Goal: Task Accomplishment & Management: Manage account settings

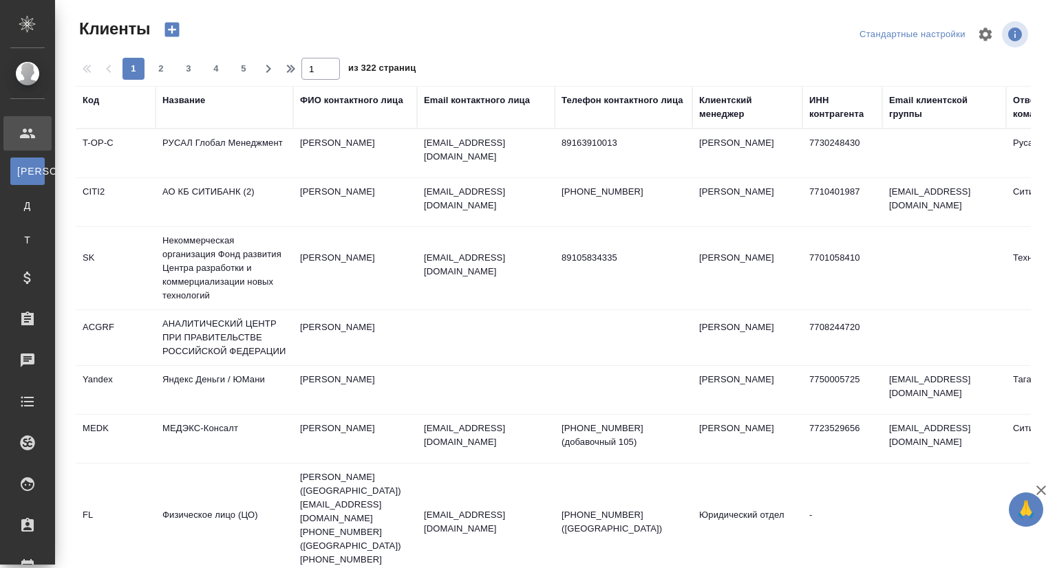
select select "RU"
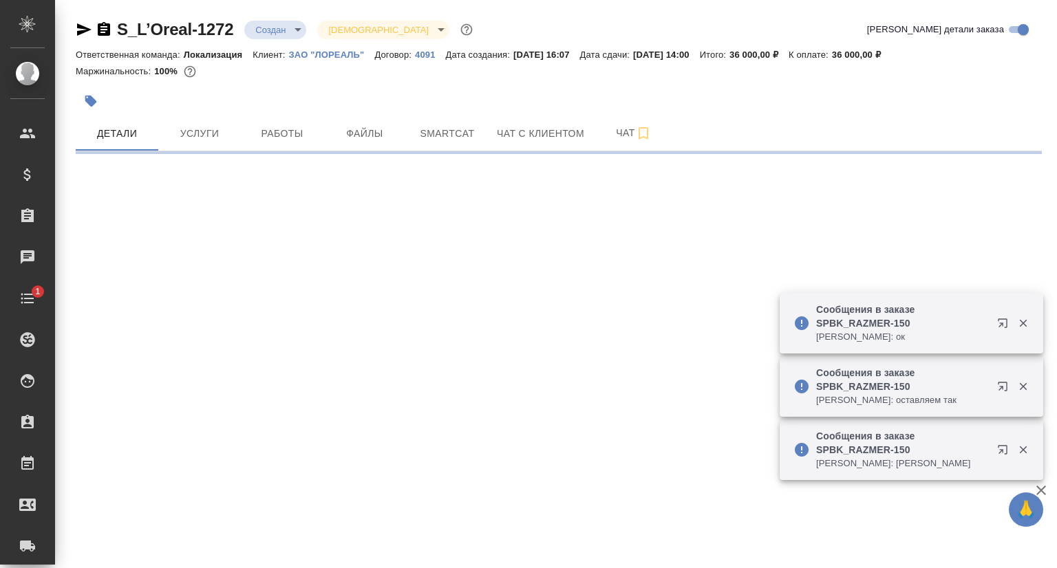
select select "RU"
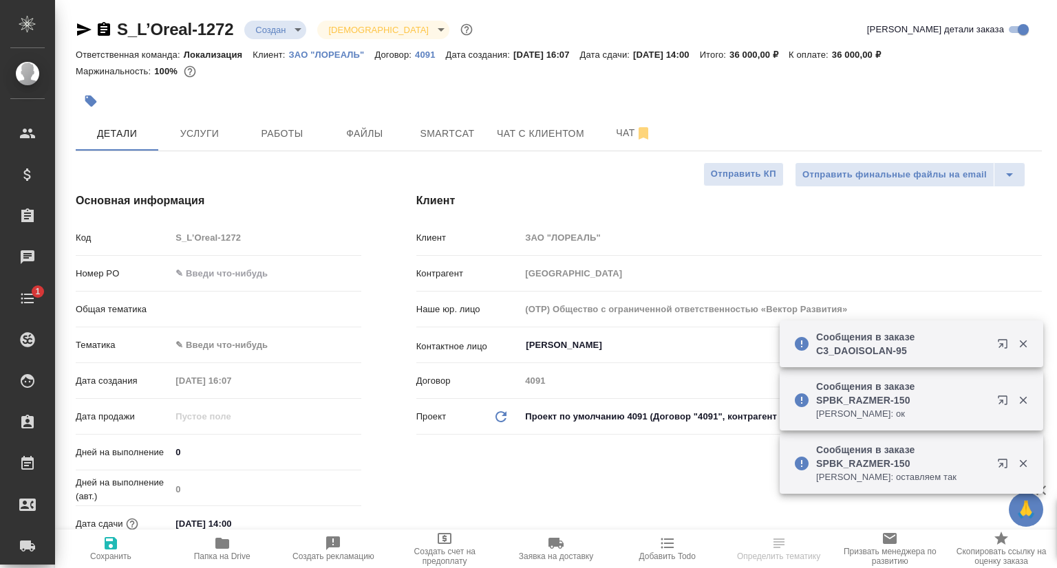
type textarea "x"
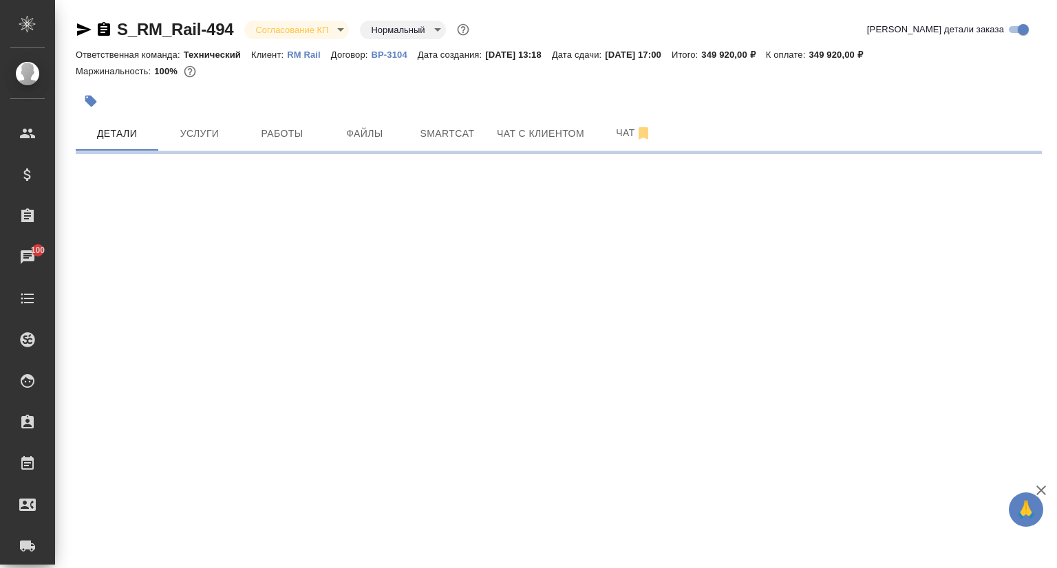
select select "RU"
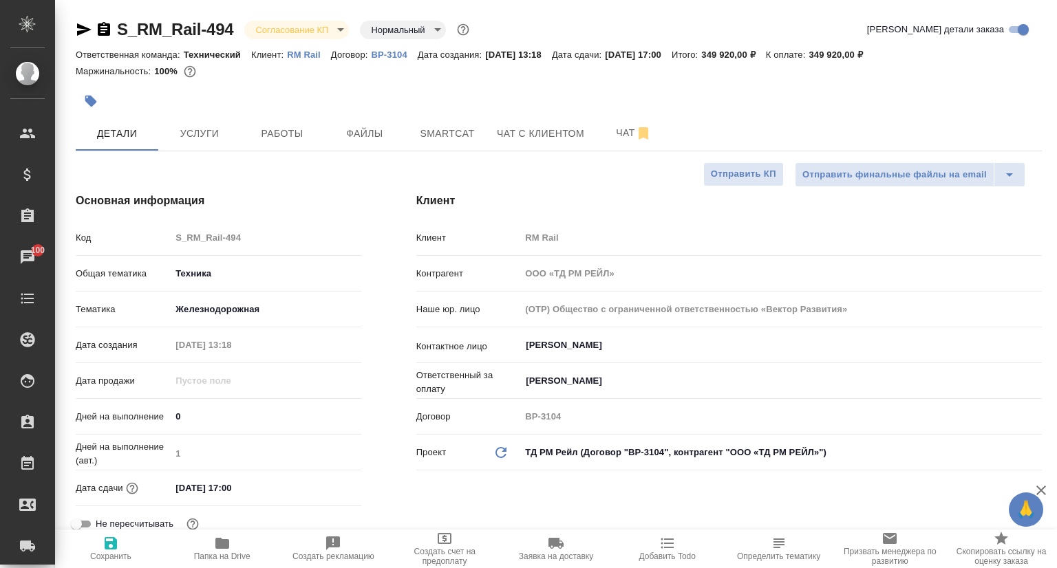
type textarea "x"
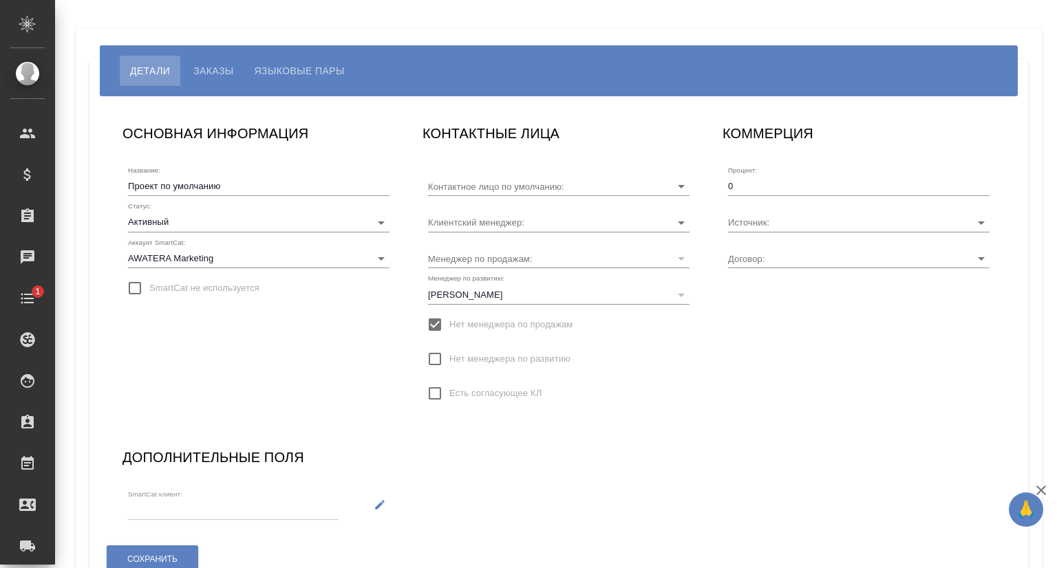
type input "[PERSON_NAME]"
type input "TUP-4405"
type input "Загородних Виктория"
click at [198, 59] on button "Заказы" at bounding box center [213, 71] width 61 height 30
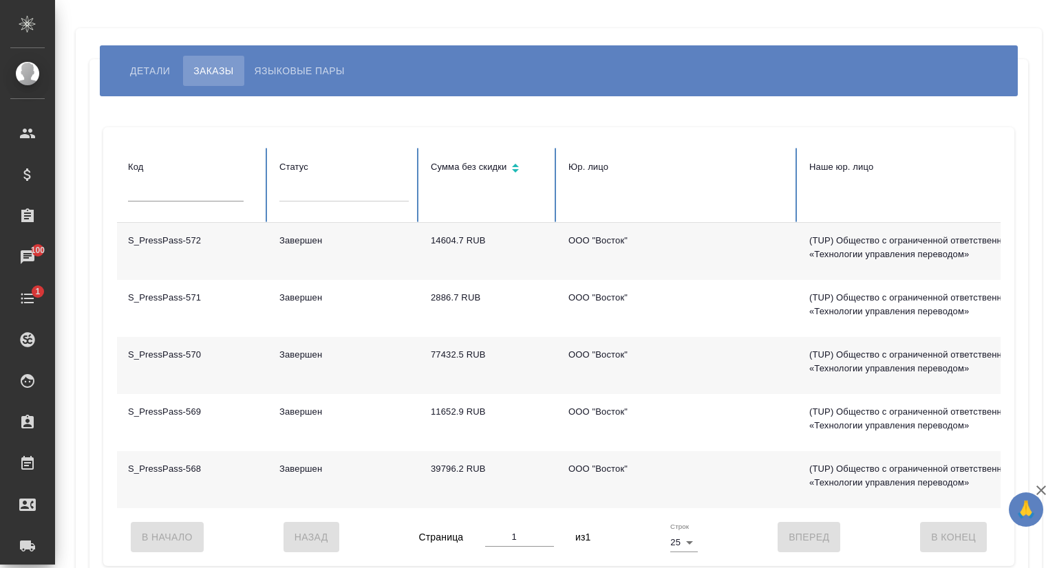
click at [163, 63] on span "Детали" at bounding box center [150, 71] width 40 height 17
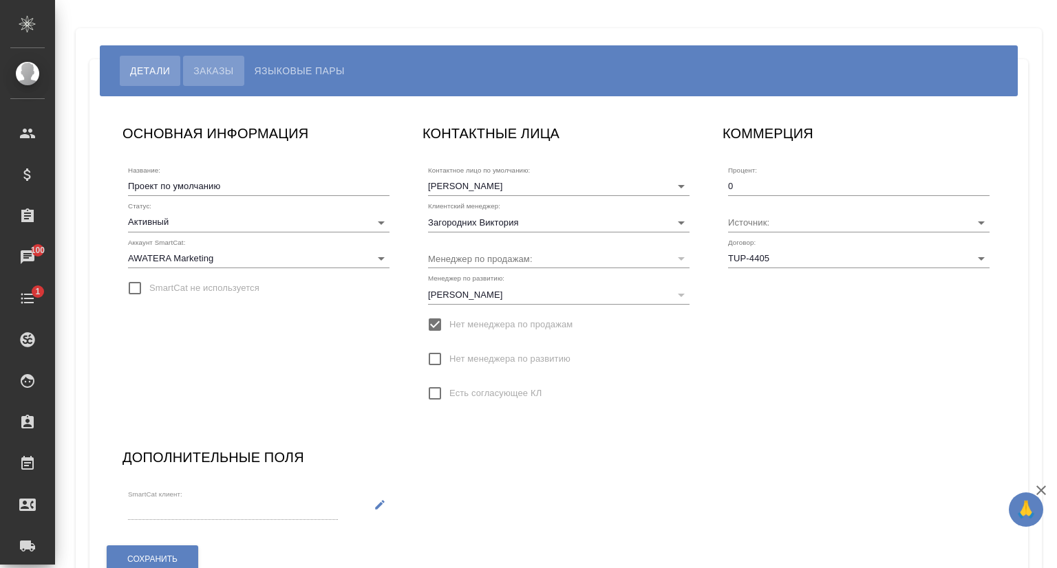
click at [225, 63] on span "Заказы" at bounding box center [213, 71] width 40 height 17
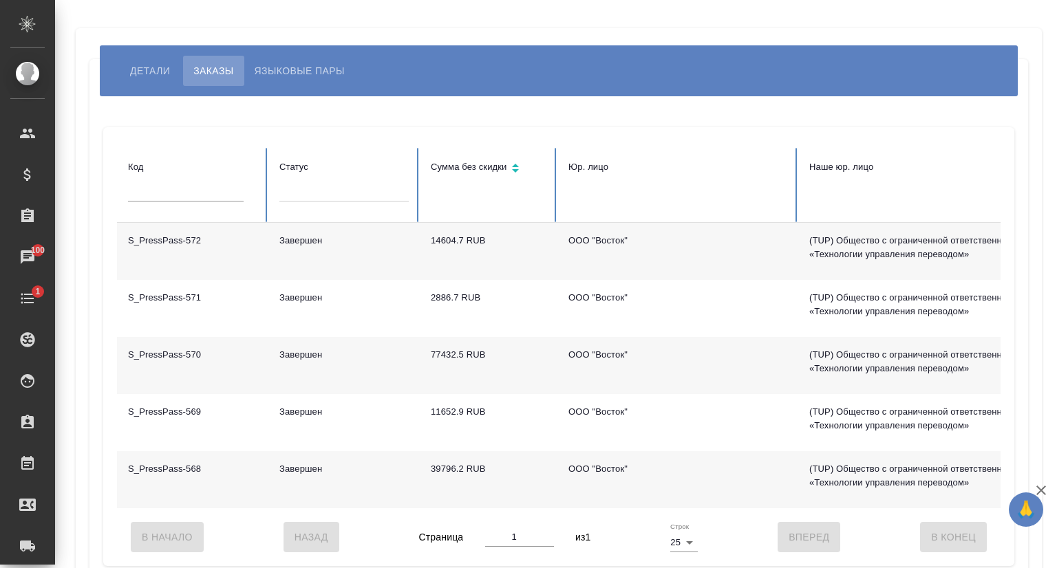
click at [195, 249] on td "S_PressPass-572" at bounding box center [192, 251] width 151 height 57
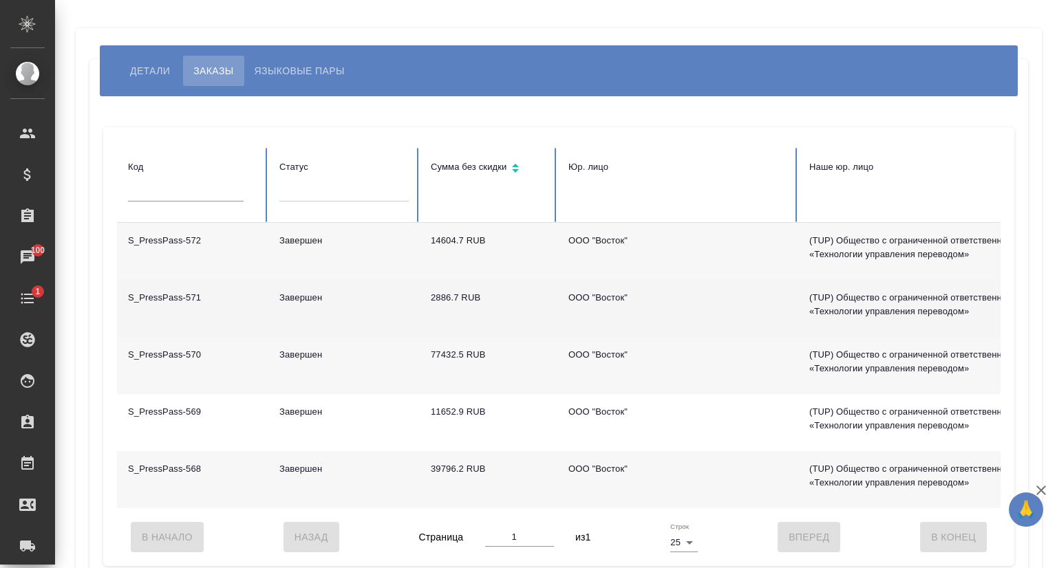
click at [182, 293] on td "S_PressPass-571" at bounding box center [192, 308] width 151 height 57
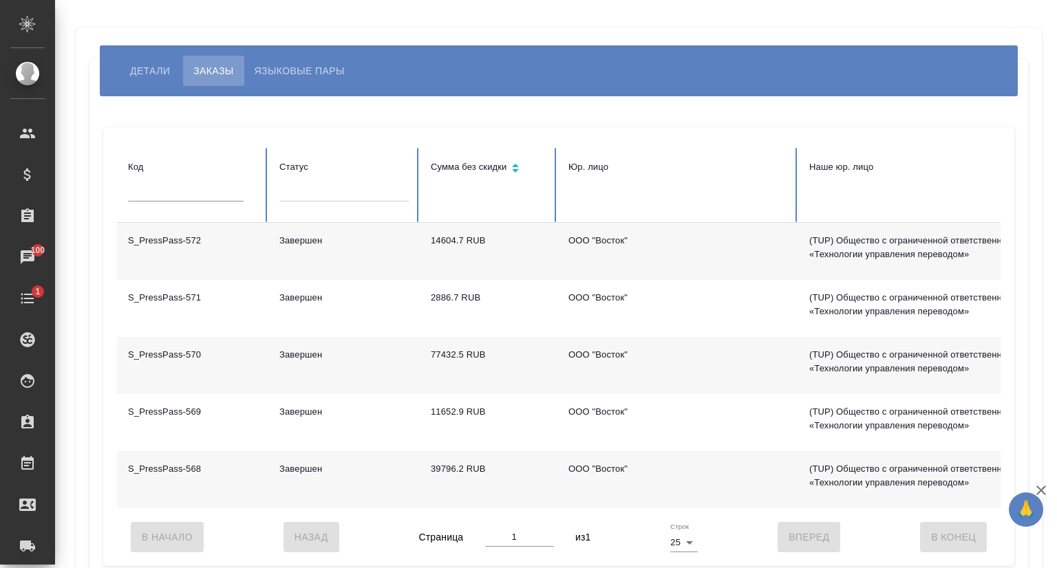
click at [182, 364] on td "S_PressPass-570" at bounding box center [192, 365] width 151 height 57
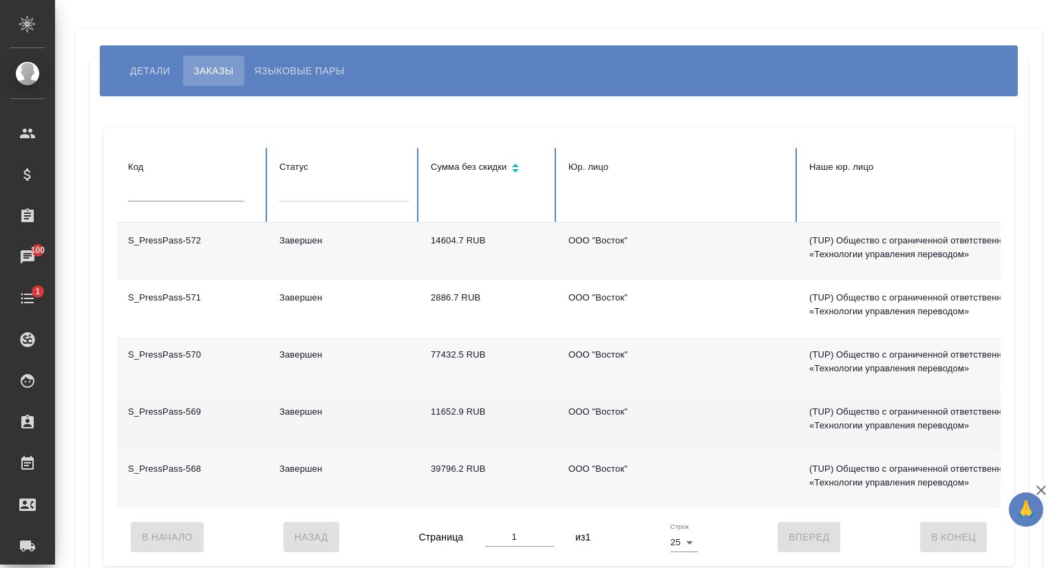
click at [179, 410] on td "S_PressPass-569" at bounding box center [192, 422] width 151 height 57
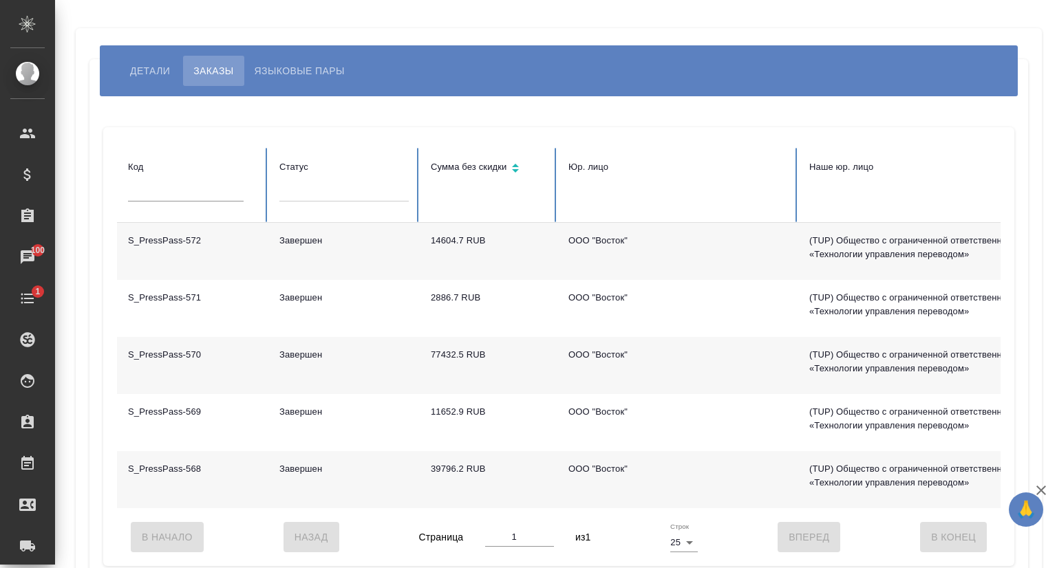
click at [162, 457] on td "S_PressPass-568" at bounding box center [192, 479] width 151 height 57
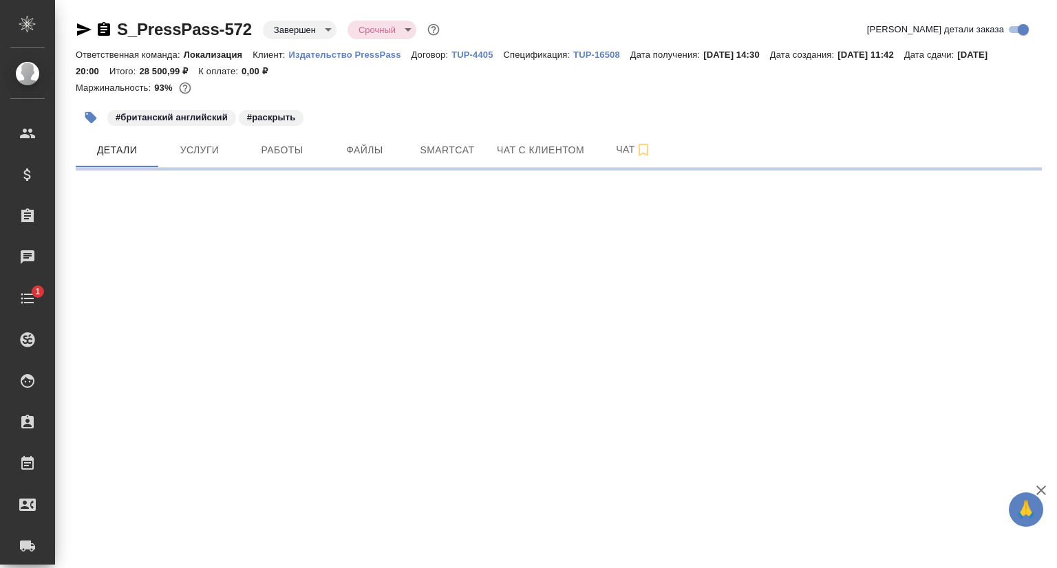
select select "RU"
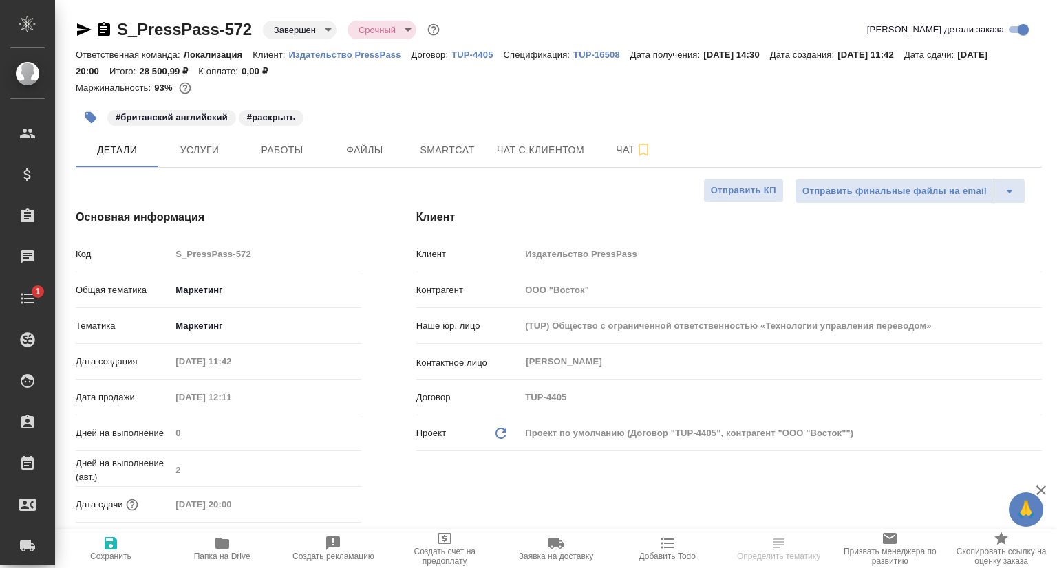
type textarea "x"
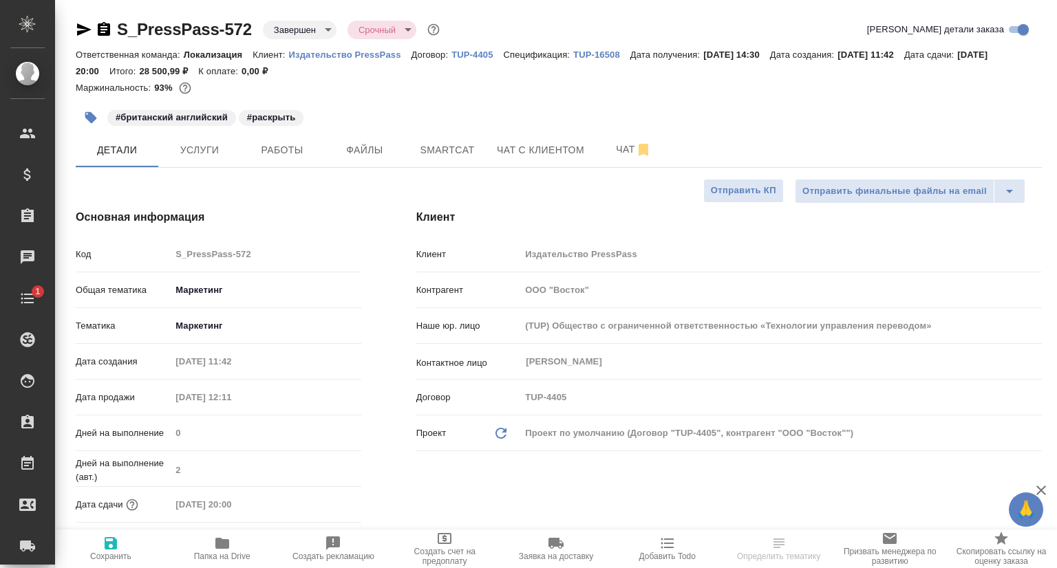
type textarea "x"
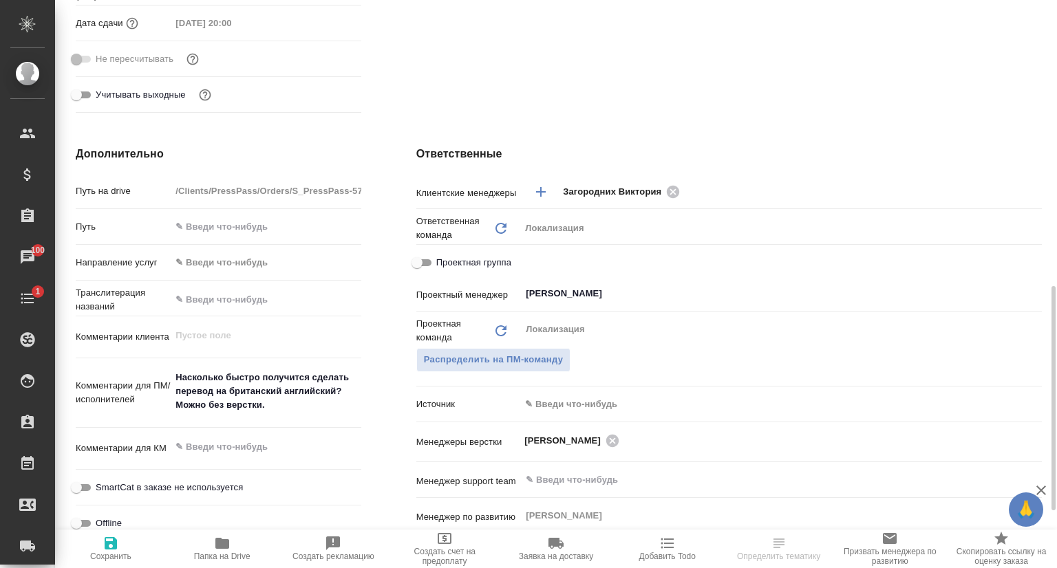
scroll to position [688, 0]
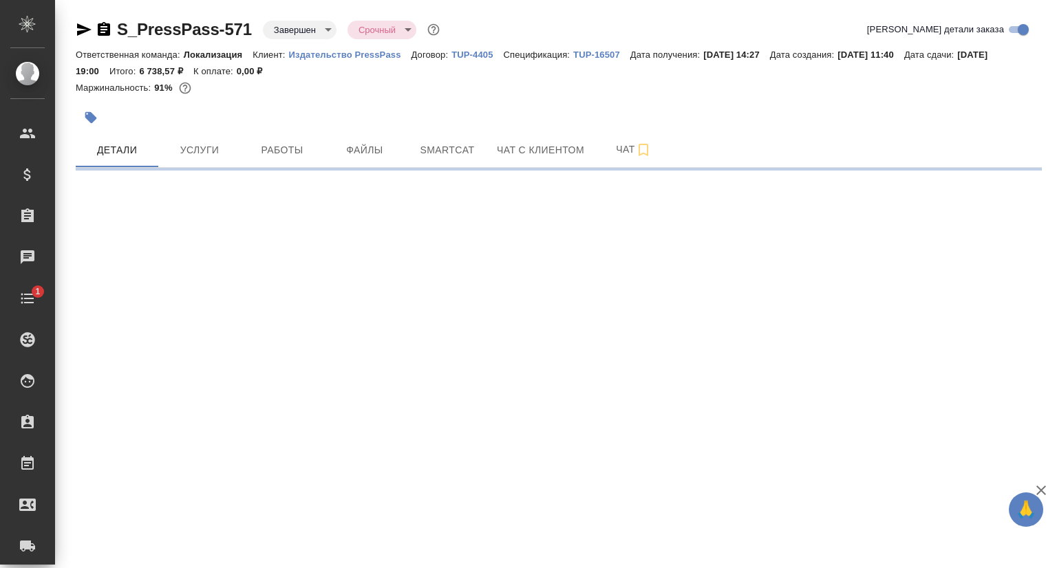
select select "RU"
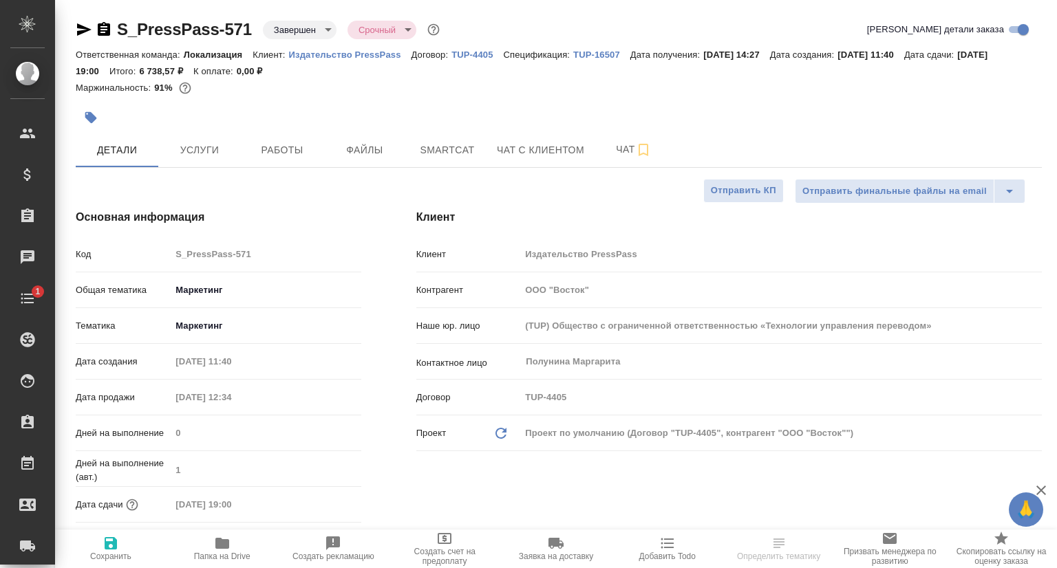
type textarea "x"
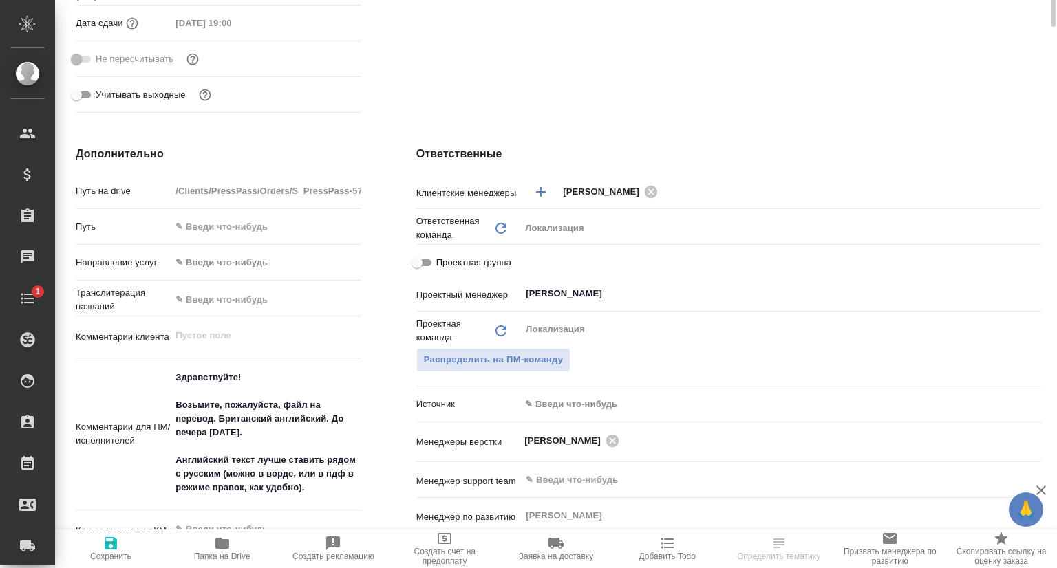
type textarea "x"
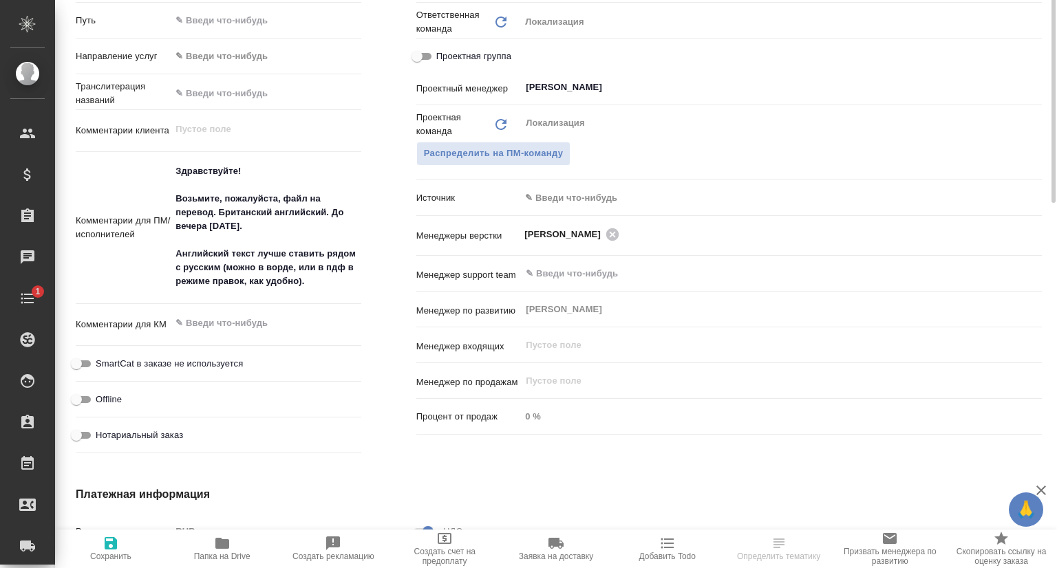
scroll to position [757, 0]
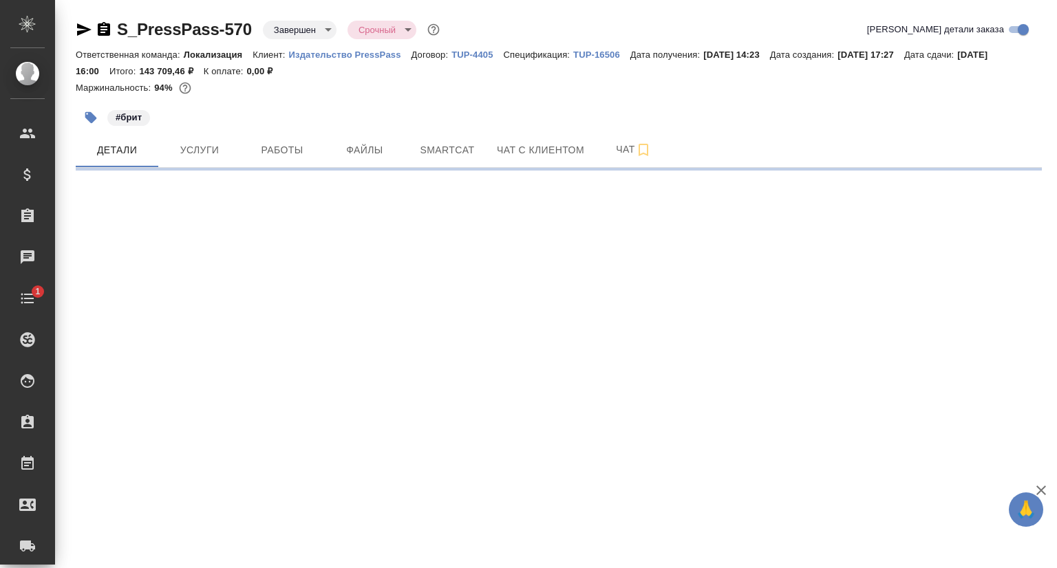
select select "RU"
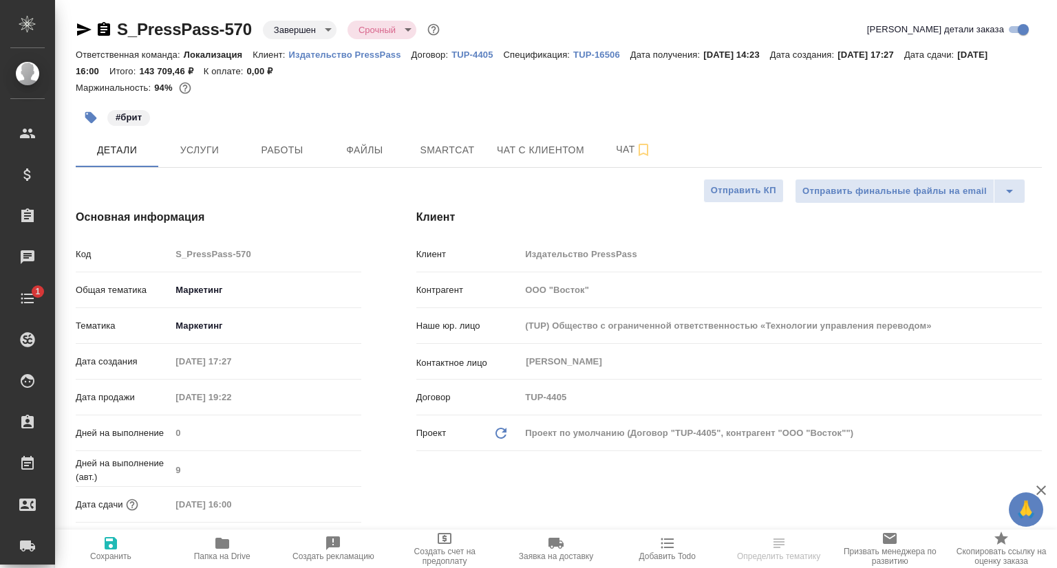
type textarea "x"
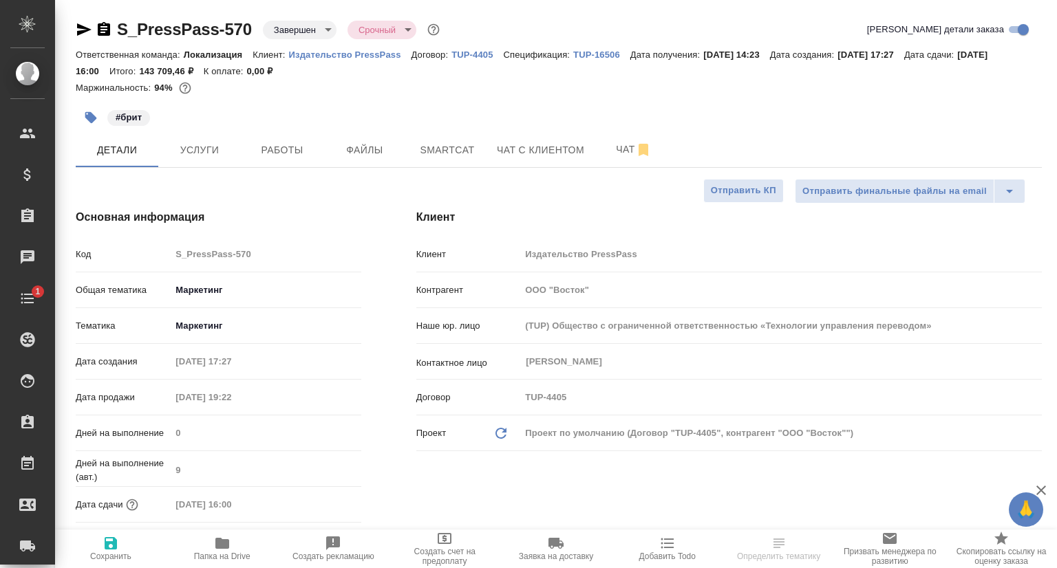
type textarea "x"
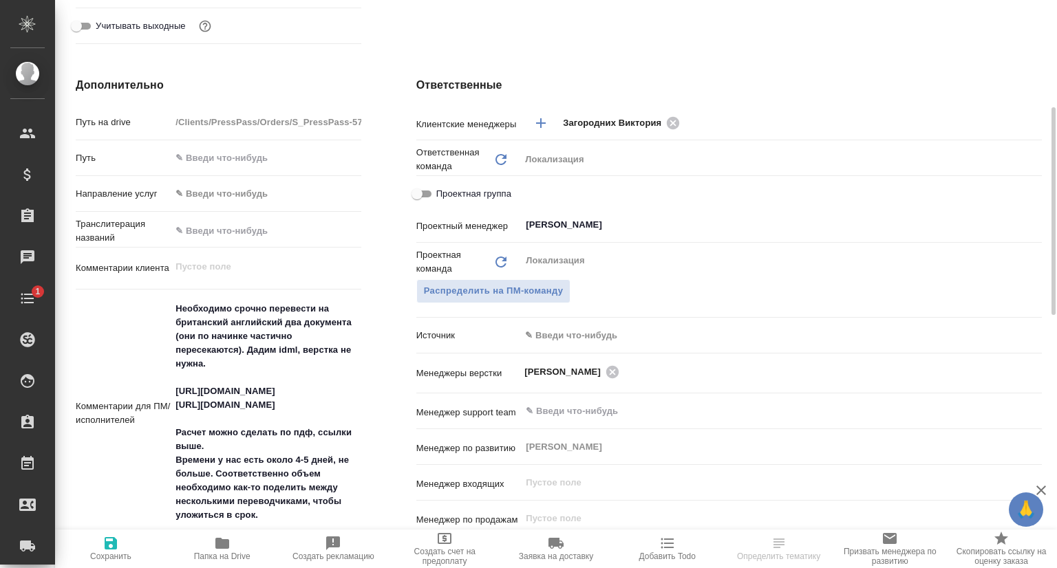
scroll to position [619, 0]
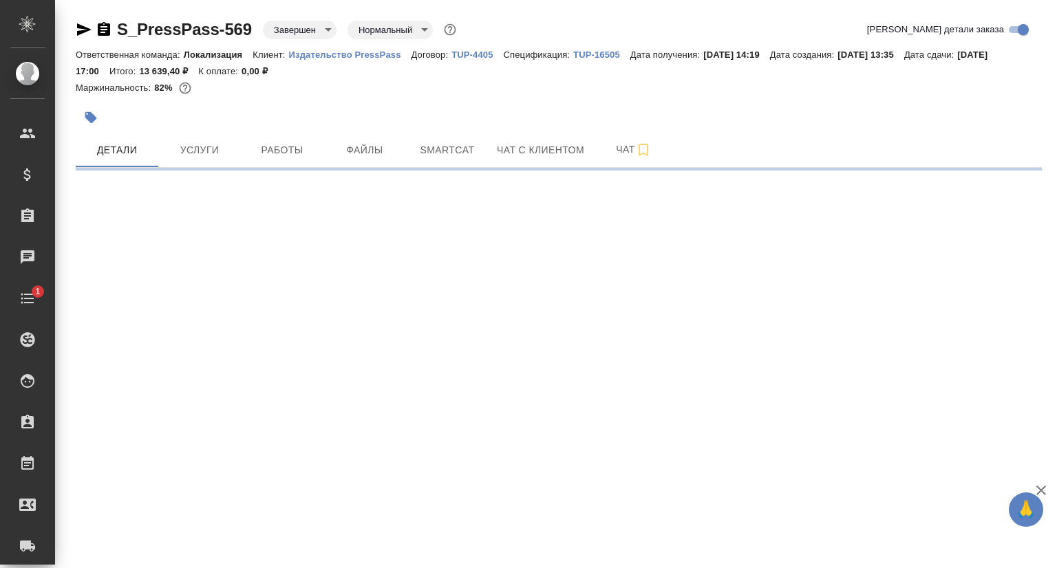
select select "RU"
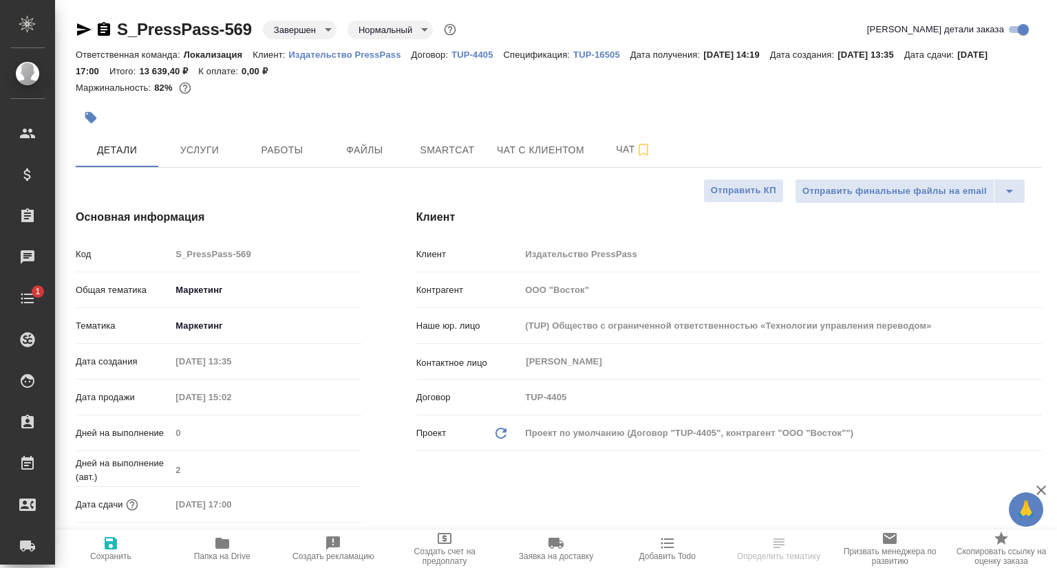
type textarea "x"
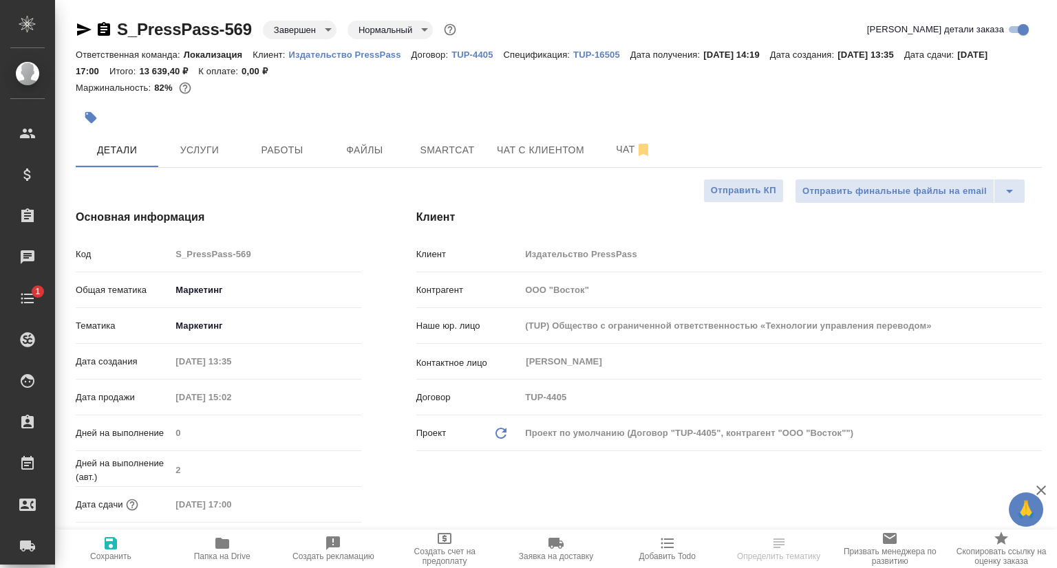
type textarea "x"
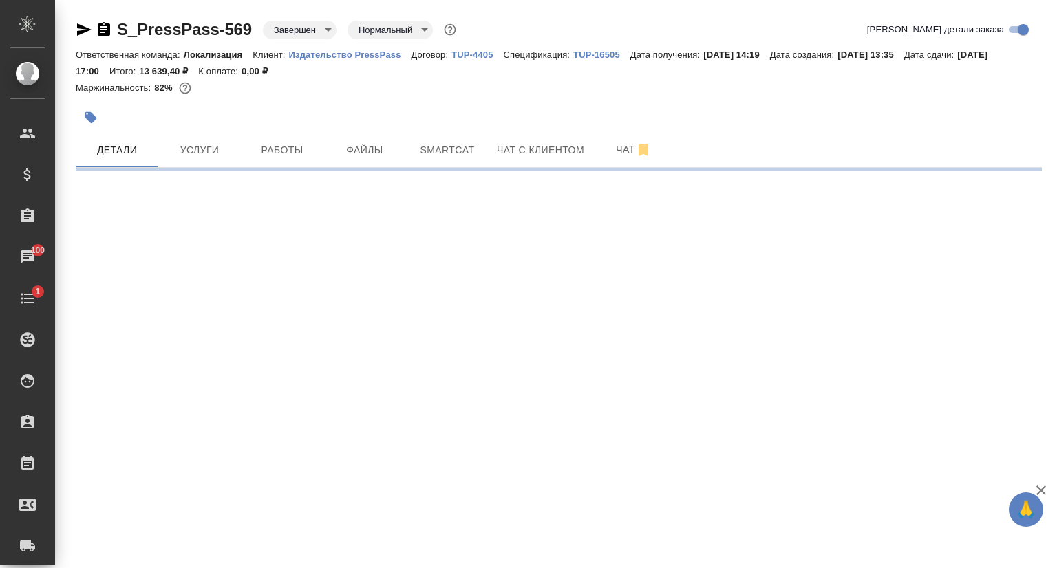
select select "RU"
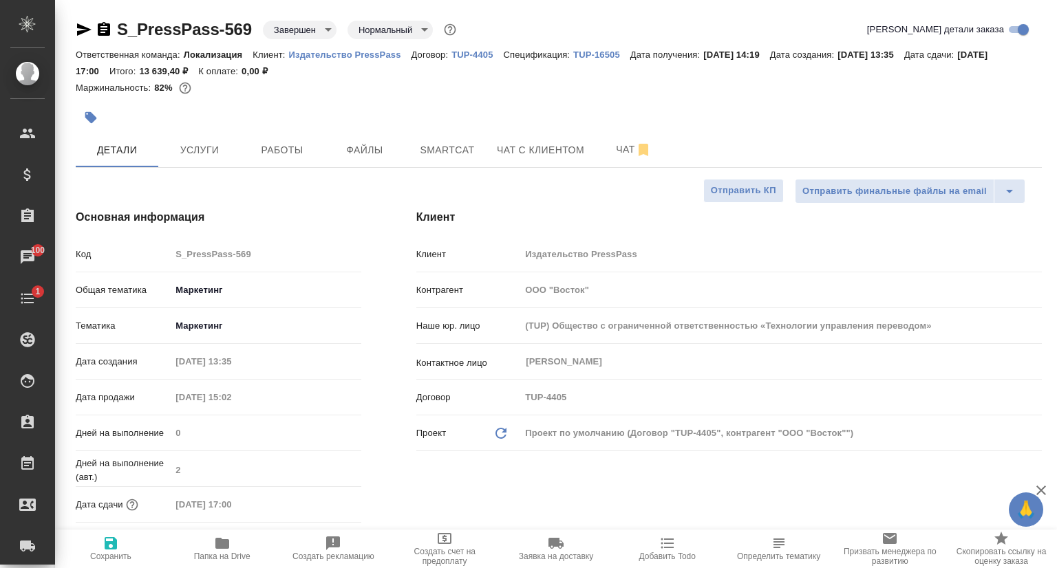
type textarea "x"
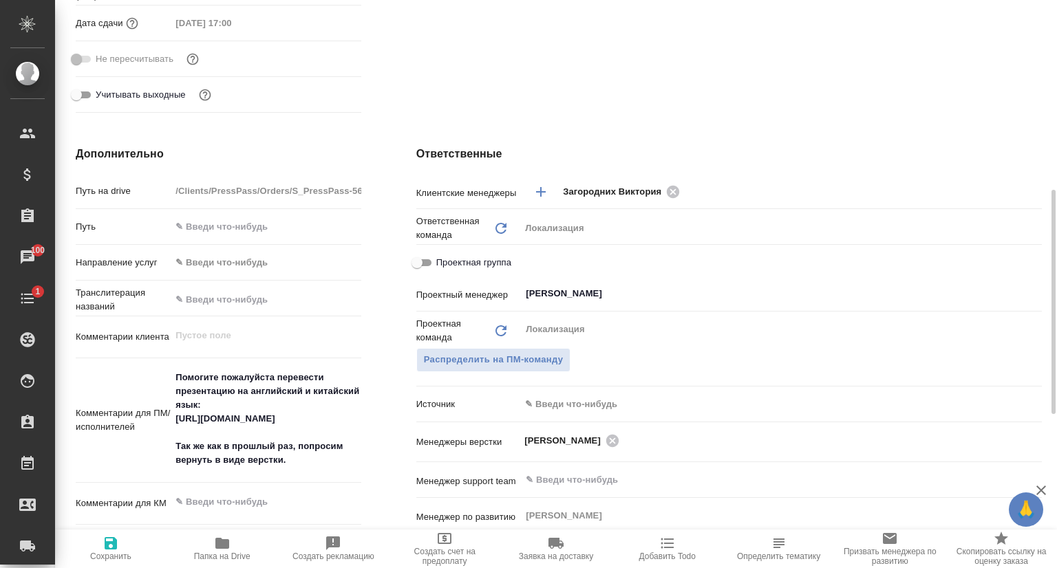
scroll to position [619, 0]
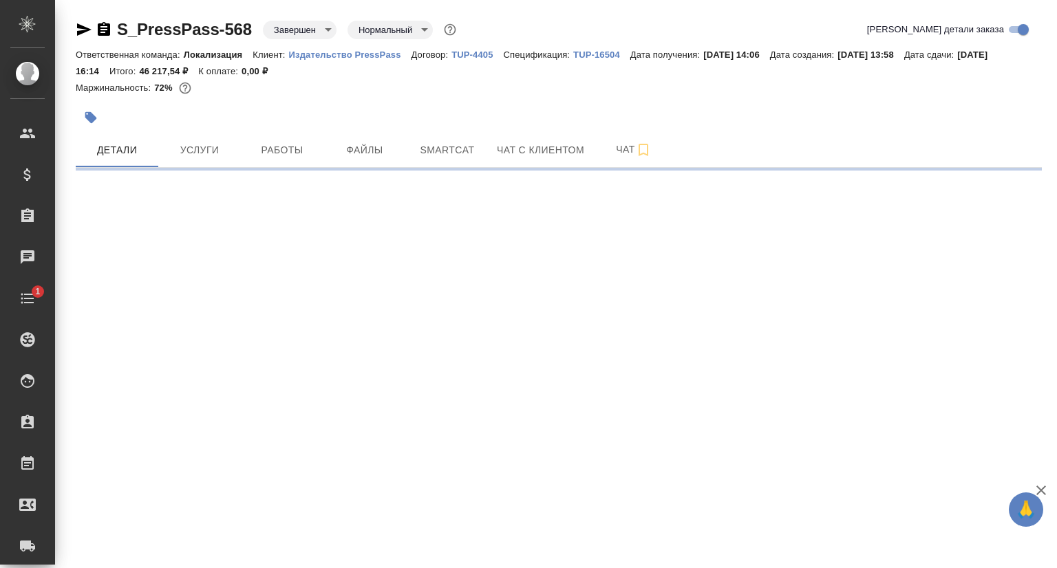
select select "RU"
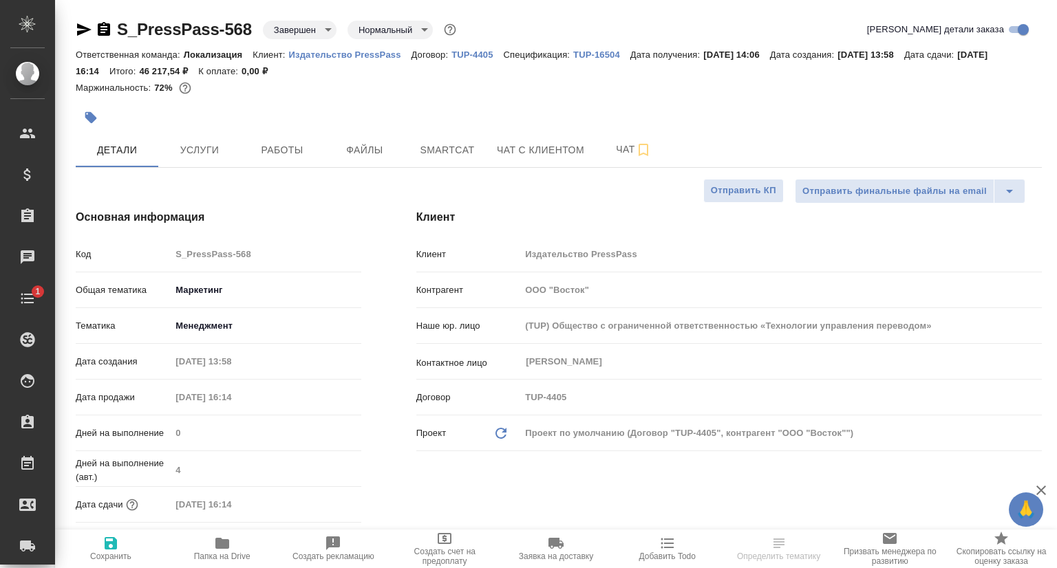
type textarea "x"
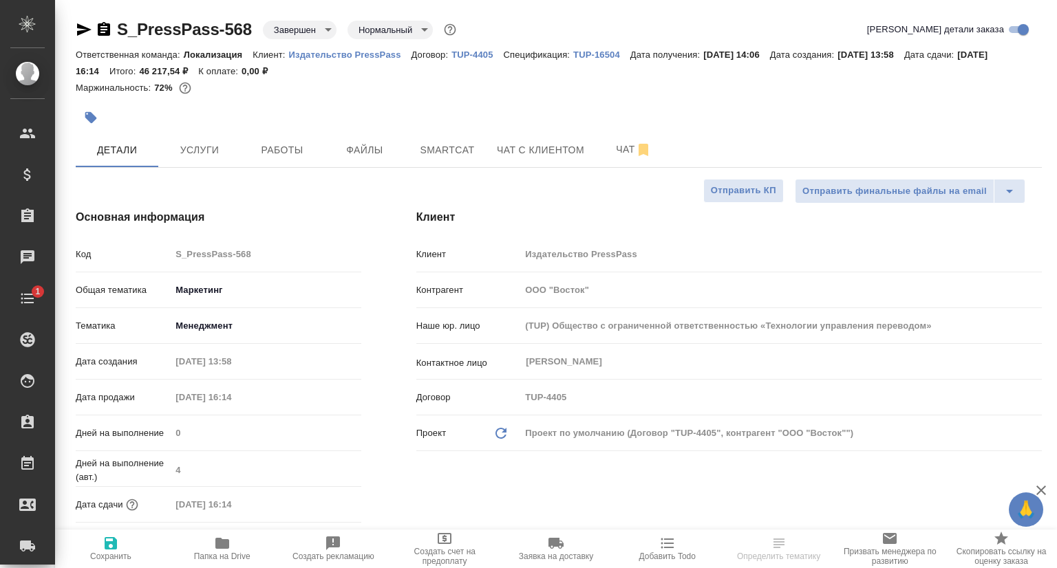
type textarea "x"
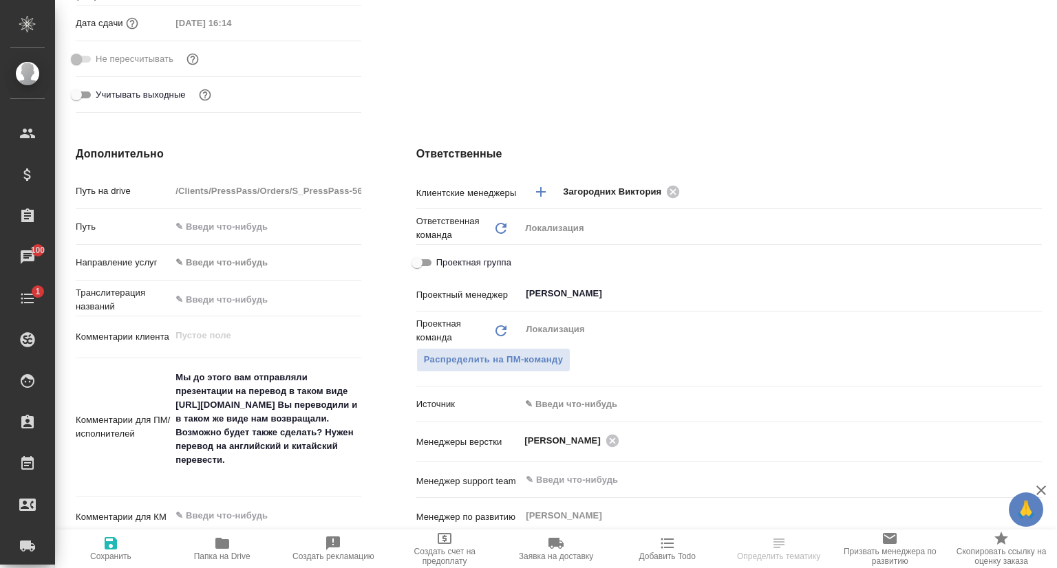
scroll to position [551, 0]
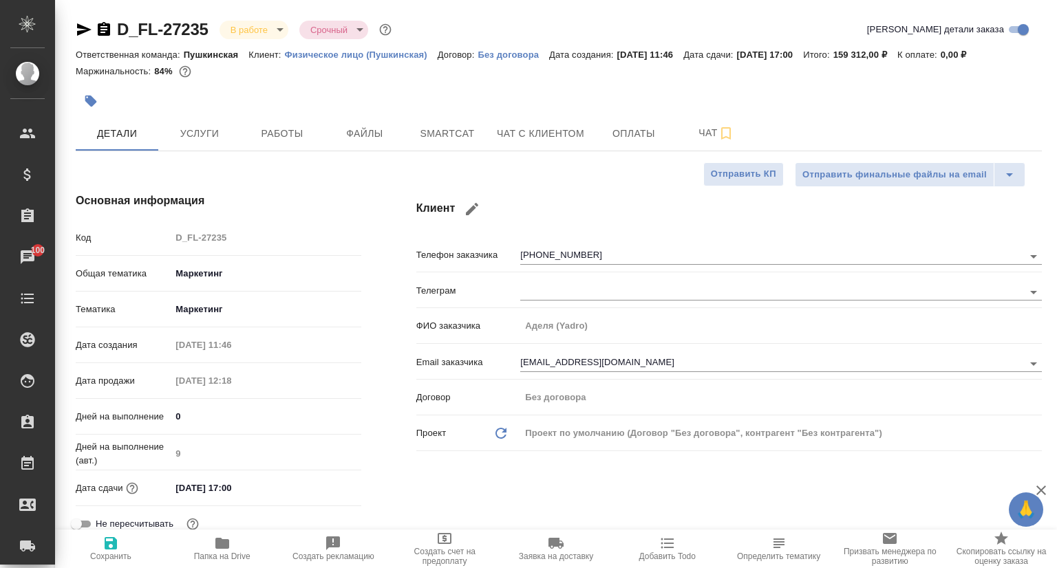
select select "RU"
